Goal: Information Seeking & Learning: Learn about a topic

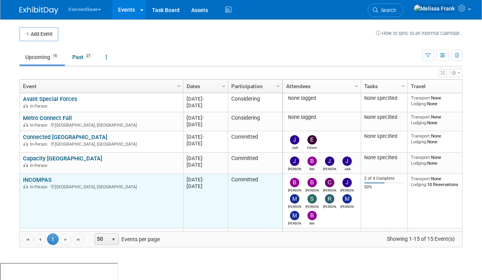
click at [42, 174] on td "INCOMPAS INCOMPAS In-Person Tampa, FL" at bounding box center [101, 201] width 163 height 54
click at [42, 180] on link "INCOMPAS" at bounding box center [37, 179] width 29 height 7
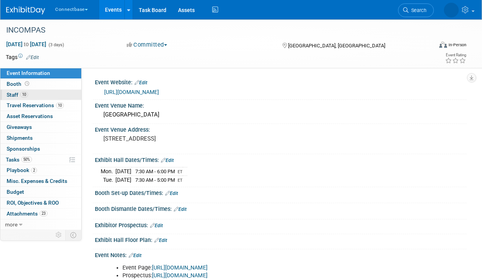
click at [35, 94] on link "10 Staff 10" at bounding box center [40, 95] width 81 height 10
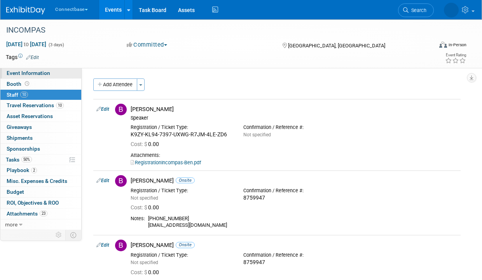
click at [29, 75] on span "Event Information" at bounding box center [28, 73] width 43 height 6
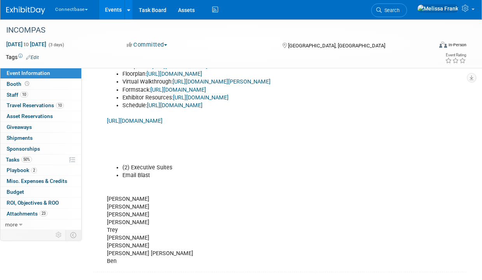
scroll to position [285, 0]
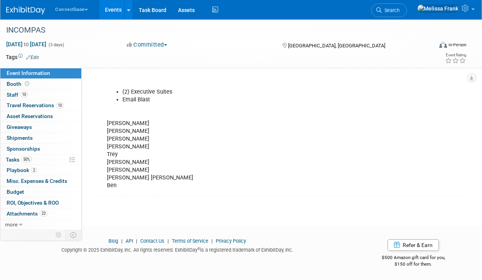
drag, startPoint x: 117, startPoint y: 184, endPoint x: 103, endPoint y: 144, distance: 42.5
click at [103, 144] on div "Event Page: https://show.incompas.org/ Prospectus: https://brojure.com/incompas…" at bounding box center [246, 84] width 291 height 218
click at [119, 120] on div "Event Page: https://show.incompas.org/ Prospectus: https://brojure.com/incompas…" at bounding box center [246, 84] width 291 height 218
click at [119, 129] on div "Event Page: https://show.incompas.org/ Prospectus: https://brojure.com/incompas…" at bounding box center [246, 84] width 291 height 218
click at [118, 139] on div "Event Page: https://show.incompas.org/ Prospectus: https://brojure.com/incompas…" at bounding box center [246, 84] width 291 height 218
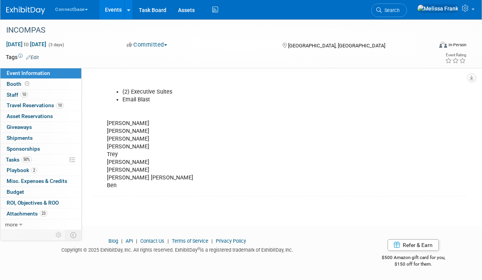
click at [118, 144] on div "Event Page: https://show.incompas.org/ Prospectus: https://brojure.com/incompas…" at bounding box center [246, 84] width 291 height 218
click at [116, 154] on div "Event Page: https://show.incompas.org/ Prospectus: https://brojure.com/incompas…" at bounding box center [246, 84] width 291 height 218
click at [116, 160] on div "Event Page: https://show.incompas.org/ Prospectus: https://brojure.com/incompas…" at bounding box center [246, 84] width 291 height 218
click at [116, 169] on div "Event Page: https://show.incompas.org/ Prospectus: https://brojure.com/incompas…" at bounding box center [246, 84] width 291 height 218
click at [117, 177] on div "Event Page: https://show.incompas.org/ Prospectus: https://brojure.com/incompas…" at bounding box center [246, 84] width 291 height 218
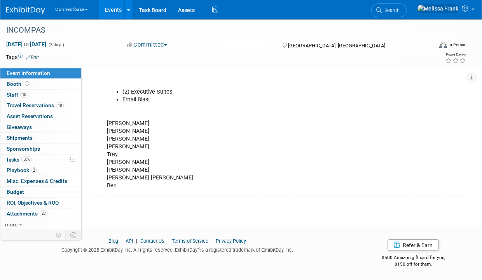
click at [115, 184] on div "Event Page: https://show.incompas.org/ Prospectus: https://brojure.com/incompas…" at bounding box center [246, 84] width 291 height 218
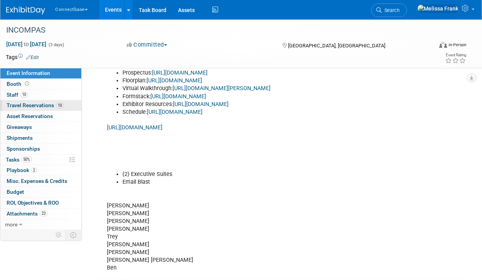
scroll to position [179, 0]
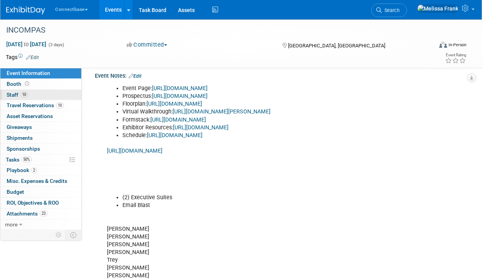
click at [38, 95] on link "10 Staff 10" at bounding box center [40, 95] width 81 height 10
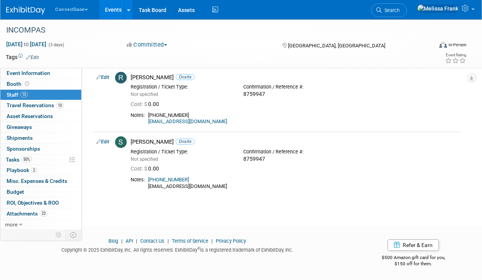
scroll to position [439, 0]
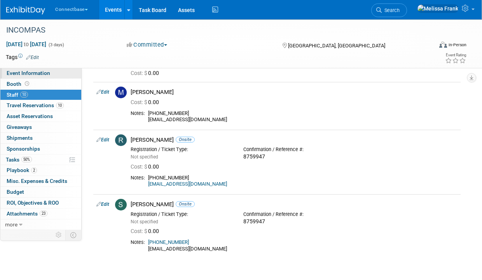
click at [35, 72] on span "Event Information" at bounding box center [28, 73] width 43 height 6
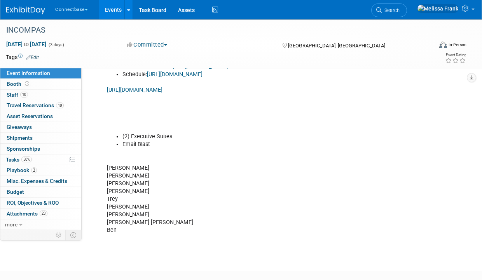
scroll to position [257, 0]
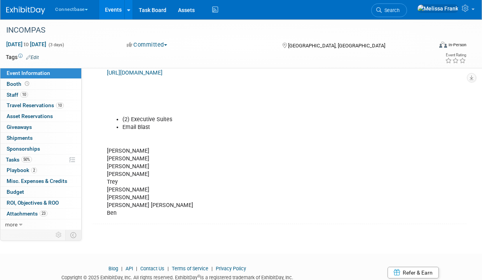
drag, startPoint x: 120, startPoint y: 209, endPoint x: 108, endPoint y: 150, distance: 60.7
click at [108, 150] on div "Event Page: https://show.incompas.org/ Prospectus: https://brojure.com/incompas…" at bounding box center [246, 112] width 291 height 218
copy div "Brian M Brian D Shivani John R Trey Maria Matt Mary Ann Ben"
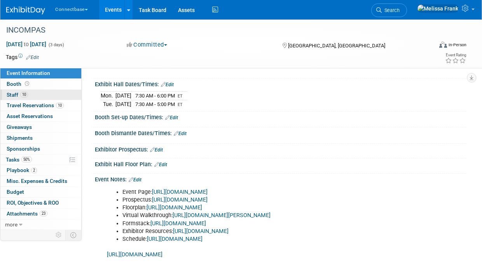
scroll to position [0, 0]
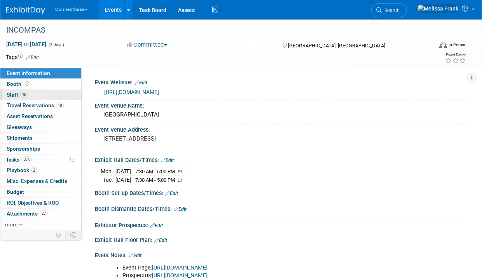
click at [45, 94] on link "10 Staff 10" at bounding box center [40, 95] width 81 height 10
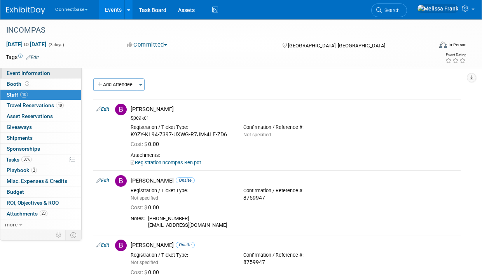
click at [56, 68] on link "Event Information" at bounding box center [40, 73] width 81 height 10
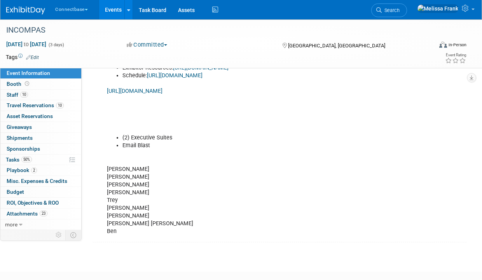
scroll to position [245, 0]
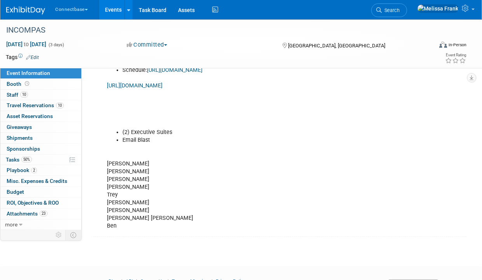
click at [117, 226] on div "Event Page: https://show.incompas.org/ Prospectus: https://brojure.com/incompas…" at bounding box center [246, 125] width 291 height 218
click at [117, 217] on div "Event Page: https://show.incompas.org/ Prospectus: https://brojure.com/incompas…" at bounding box center [246, 125] width 291 height 218
click at [112, 209] on div "Event Page: https://show.incompas.org/ Prospectus: https://brojure.com/incompas…" at bounding box center [246, 125] width 291 height 218
click at [115, 201] on div "Event Page: https://show.incompas.org/ Prospectus: https://brojure.com/incompas…" at bounding box center [246, 125] width 291 height 218
click at [111, 195] on div "Event Page: https://show.incompas.org/ Prospectus: https://brojure.com/incompas…" at bounding box center [246, 125] width 291 height 218
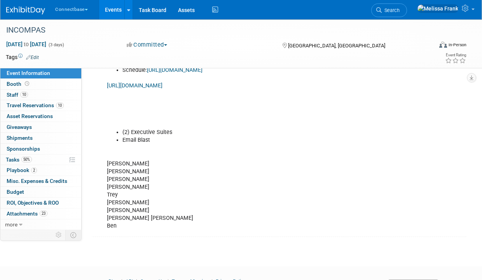
click at [117, 187] on div "Event Page: https://show.incompas.org/ Prospectus: https://brojure.com/incompas…" at bounding box center [246, 125] width 291 height 218
click at [115, 179] on div "Event Page: https://show.incompas.org/ Prospectus: https://brojure.com/incompas…" at bounding box center [246, 125] width 291 height 218
click at [115, 170] on div "Event Page: https://show.incompas.org/ Prospectus: https://brojure.com/incompas…" at bounding box center [246, 125] width 291 height 218
click at [115, 162] on div "Event Page: https://show.incompas.org/ Prospectus: https://brojure.com/incompas…" at bounding box center [246, 125] width 291 height 218
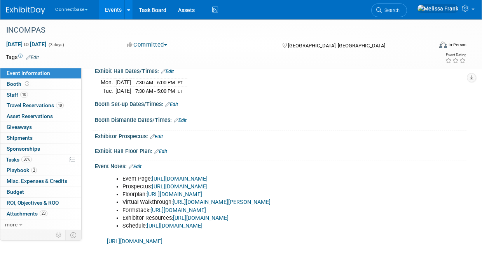
scroll to position [136, 0]
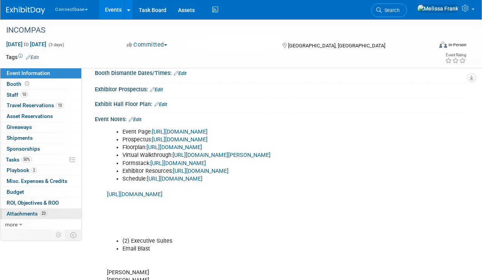
click at [40, 212] on span "23" at bounding box center [44, 214] width 8 height 6
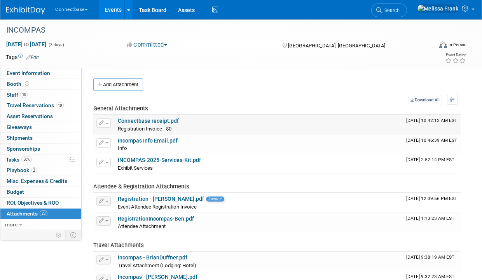
click at [155, 120] on link "Connectbase receipt.pdf" at bounding box center [148, 121] width 61 height 6
click at [47, 73] on span "Event Information" at bounding box center [28, 73] width 43 height 6
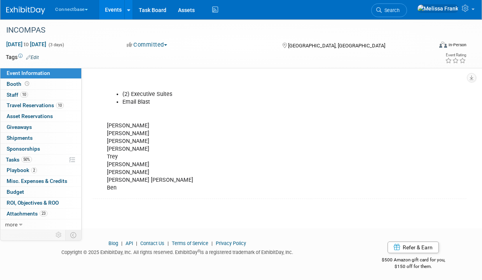
scroll to position [285, 0]
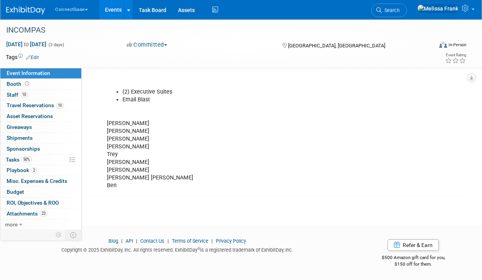
drag, startPoint x: 119, startPoint y: 184, endPoint x: 108, endPoint y: 123, distance: 61.7
click at [108, 123] on div "Event Page: https://show.incompas.org/ Prospectus: https://brojure.com/incompas…" at bounding box center [246, 84] width 291 height 218
copy div "Brian M Brian D Shivani John R Trey Maria Matt Mary Ann Ben"
click at [112, 5] on link "Events" at bounding box center [113, 9] width 28 height 19
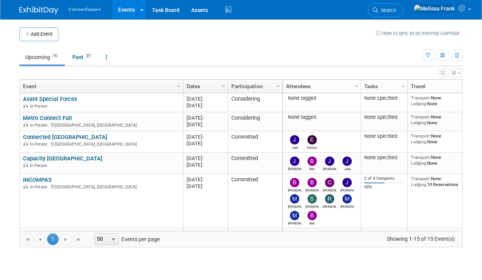
click at [86, 58] on link "Past 27" at bounding box center [82, 57] width 32 height 15
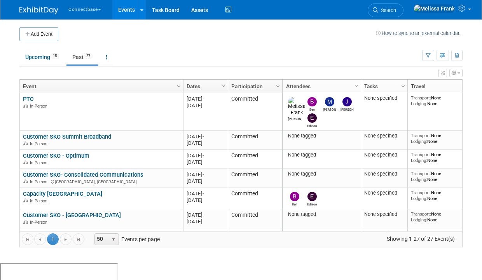
click at [203, 85] on link "Dates" at bounding box center [204, 86] width 36 height 13
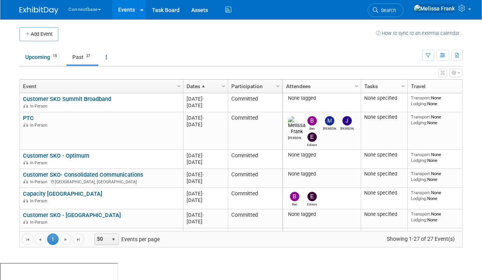
click at [203, 85] on span at bounding box center [203, 86] width 6 height 6
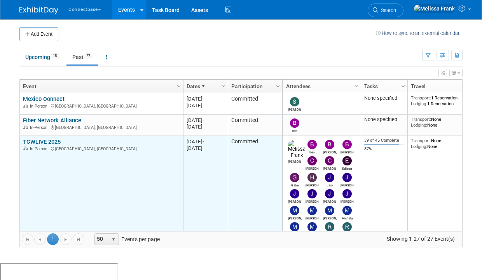
click at [39, 138] on link "TCWLIVE 2025" at bounding box center [42, 141] width 38 height 7
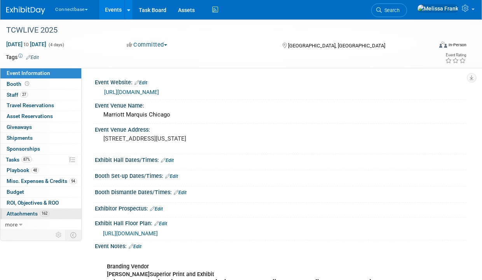
click at [36, 212] on span "Attachments 162" at bounding box center [28, 214] width 43 height 6
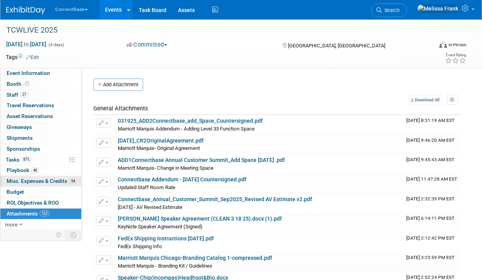
click at [42, 185] on link "94 Misc. Expenses & Credits 94" at bounding box center [40, 181] width 81 height 10
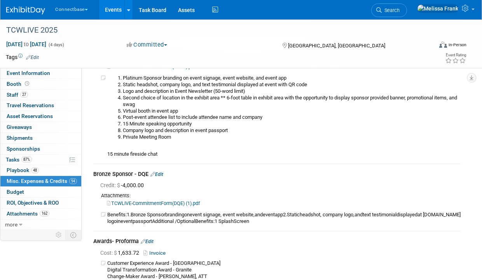
scroll to position [7609, 0]
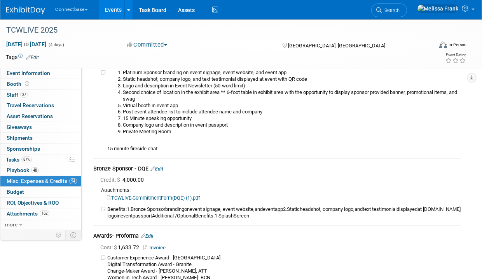
click at [166, 201] on link "TCWLIVE-CommitmentForm(DQE) (1).pdf" at bounding box center [153, 198] width 93 height 6
